Goal: Transaction & Acquisition: Purchase product/service

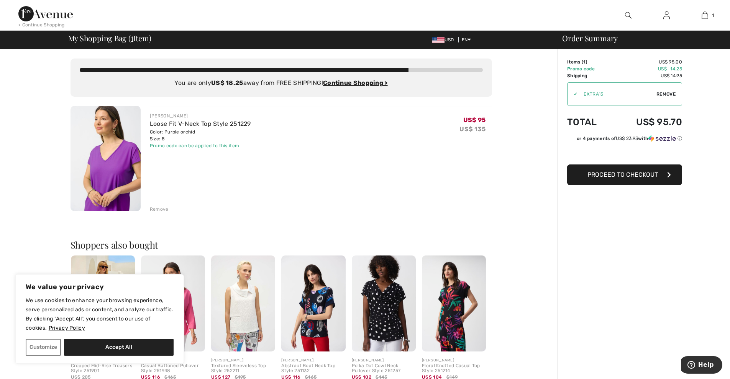
click at [118, 160] on img at bounding box center [105, 158] width 70 height 105
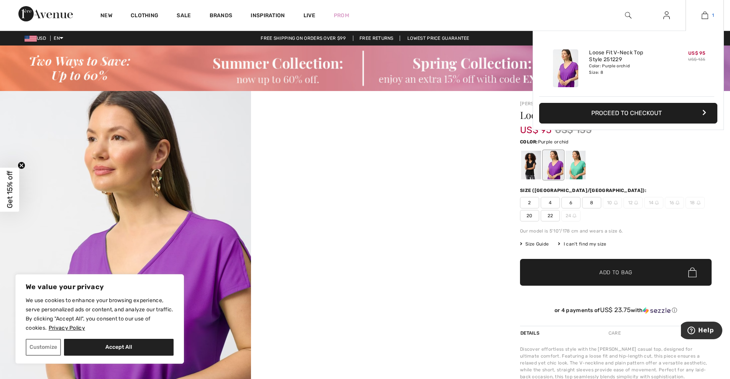
click at [703, 15] on img at bounding box center [704, 15] width 7 height 9
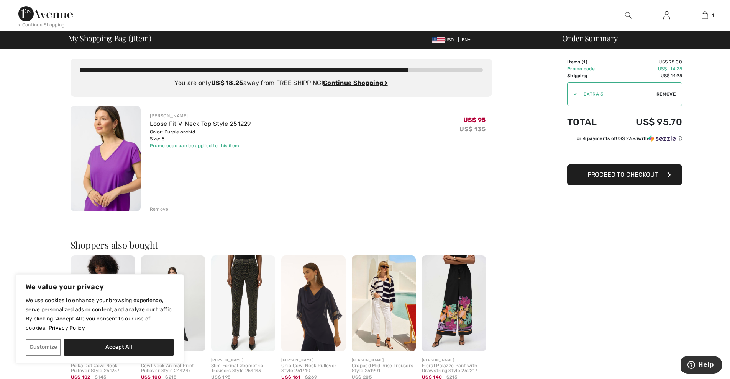
click at [161, 212] on div "Remove" at bounding box center [159, 209] width 19 height 7
